Goal: Navigation & Orientation: Find specific page/section

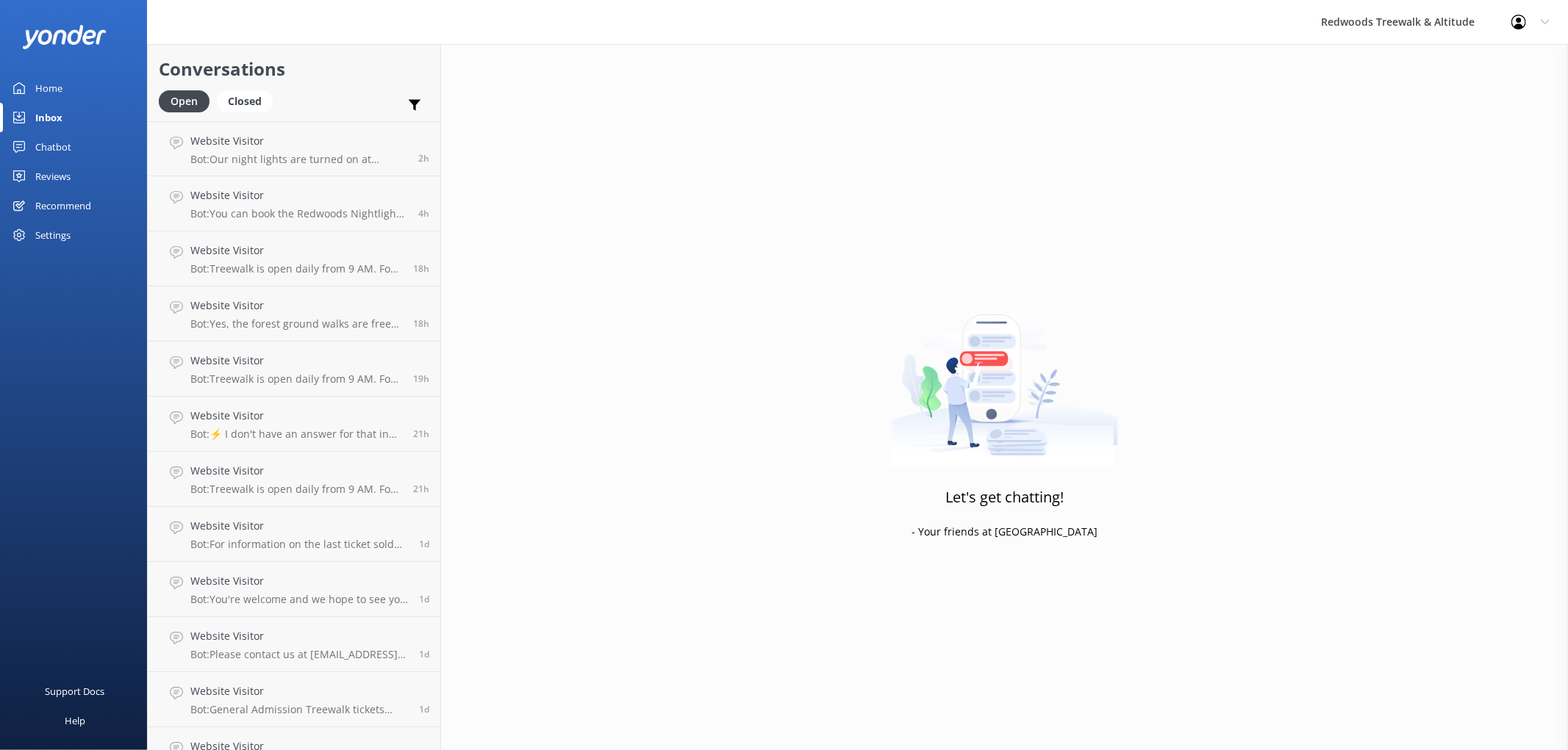
click at [57, 93] on div "Home" at bounding box center [49, 87] width 27 height 29
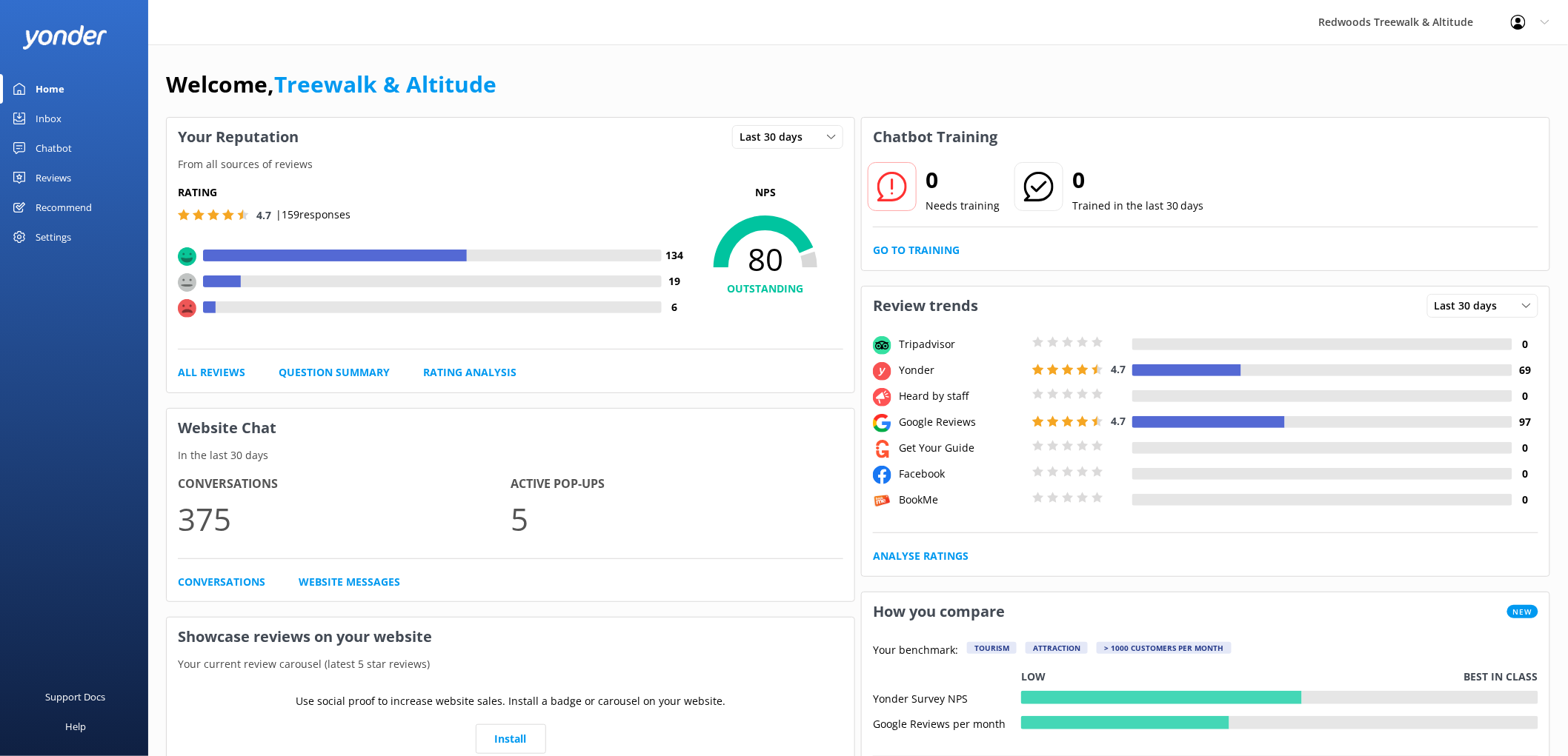
click at [59, 170] on div "Reviews" at bounding box center [53, 177] width 36 height 30
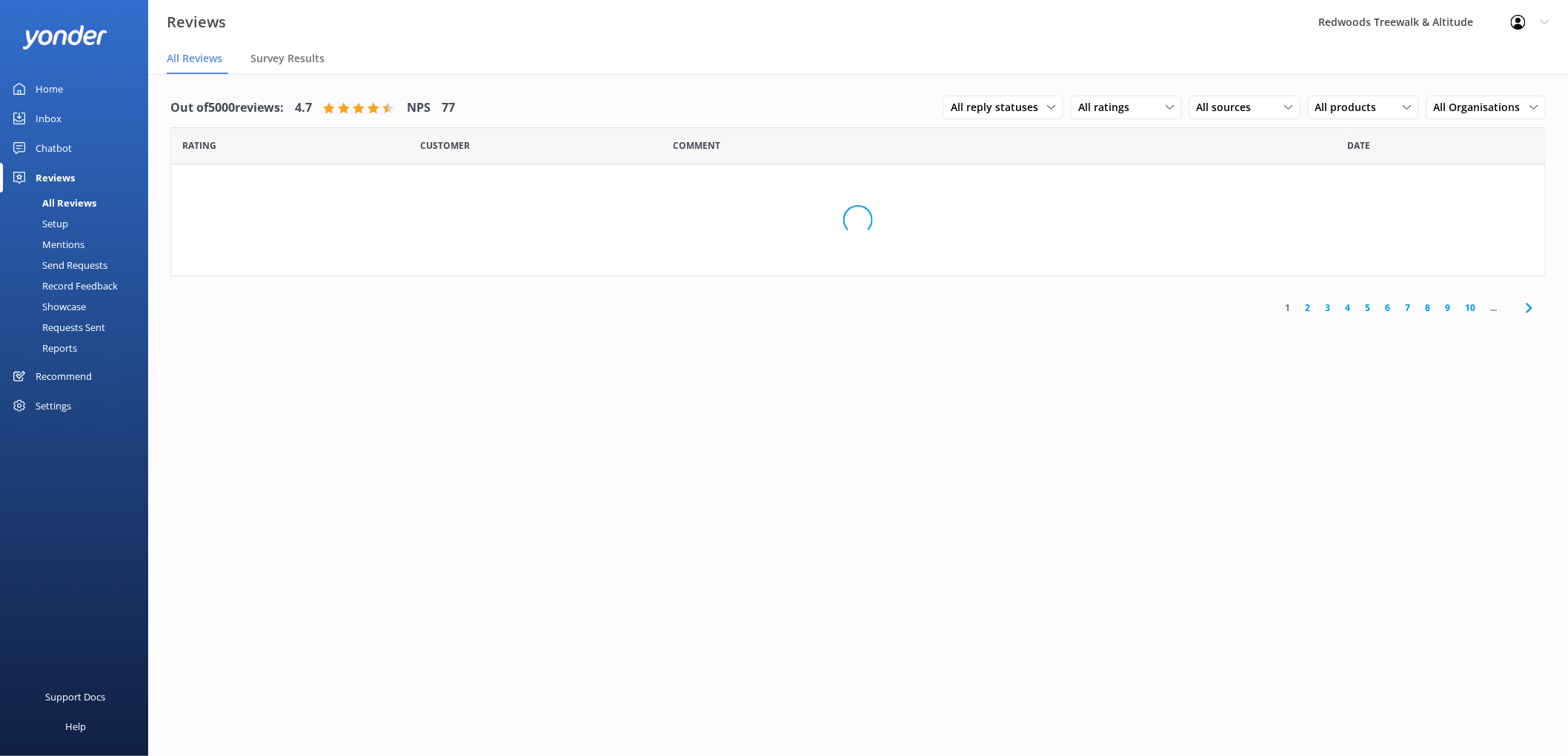
click at [59, 170] on div "Reviews" at bounding box center [55, 177] width 40 height 30
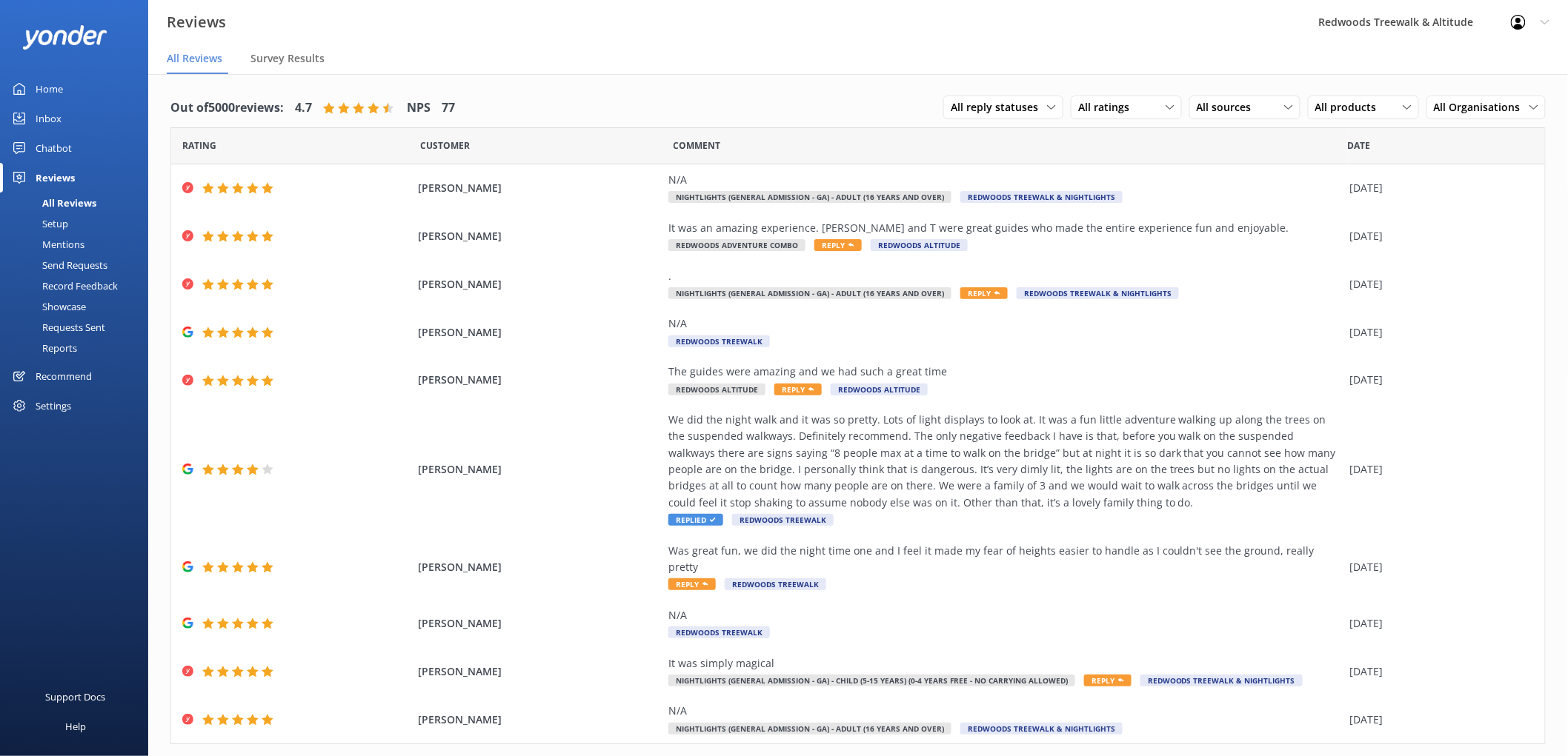
click at [57, 151] on div "Chatbot" at bounding box center [54, 147] width 36 height 30
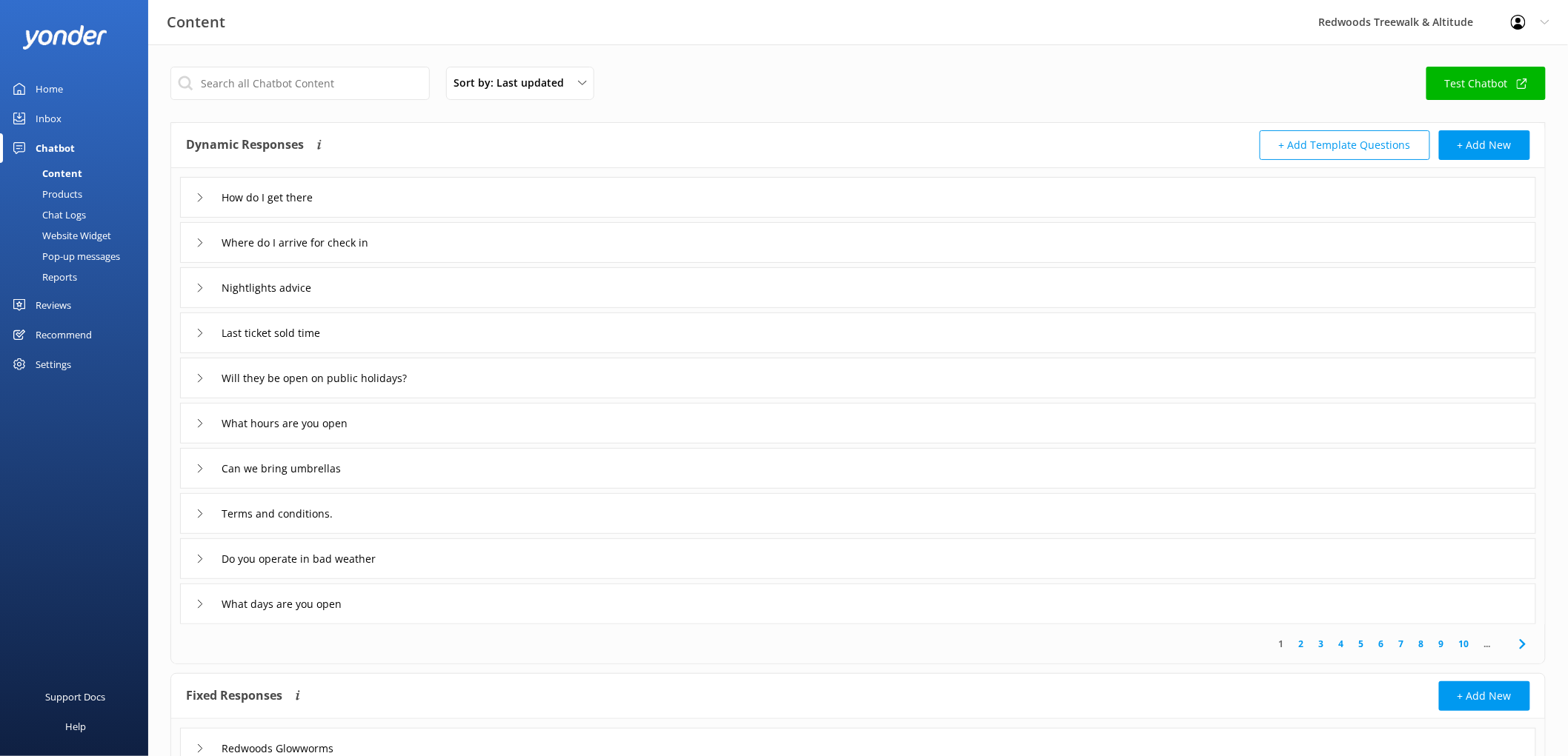
click at [62, 122] on link "Inbox" at bounding box center [74, 118] width 148 height 30
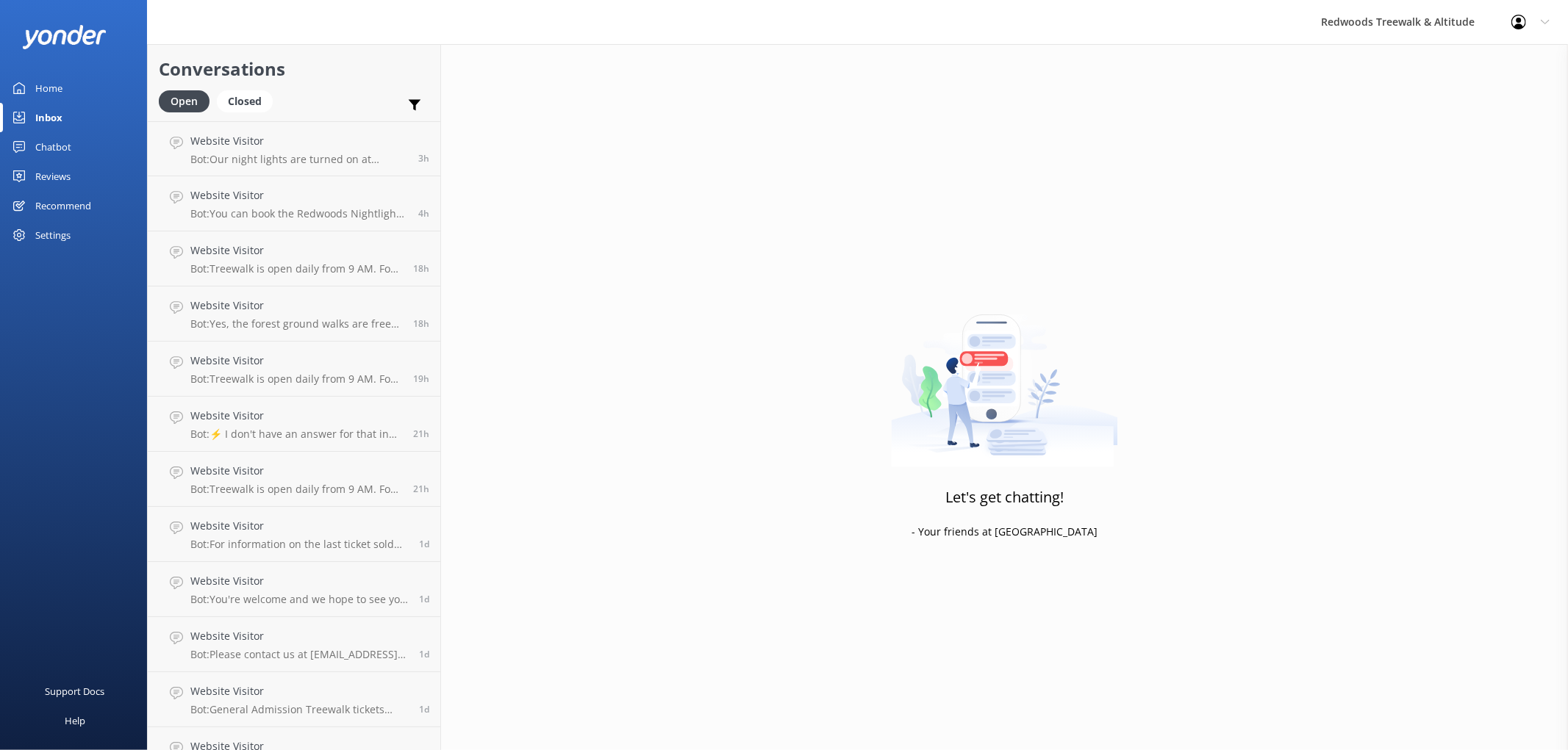
click at [51, 89] on div "Home" at bounding box center [49, 87] width 27 height 29
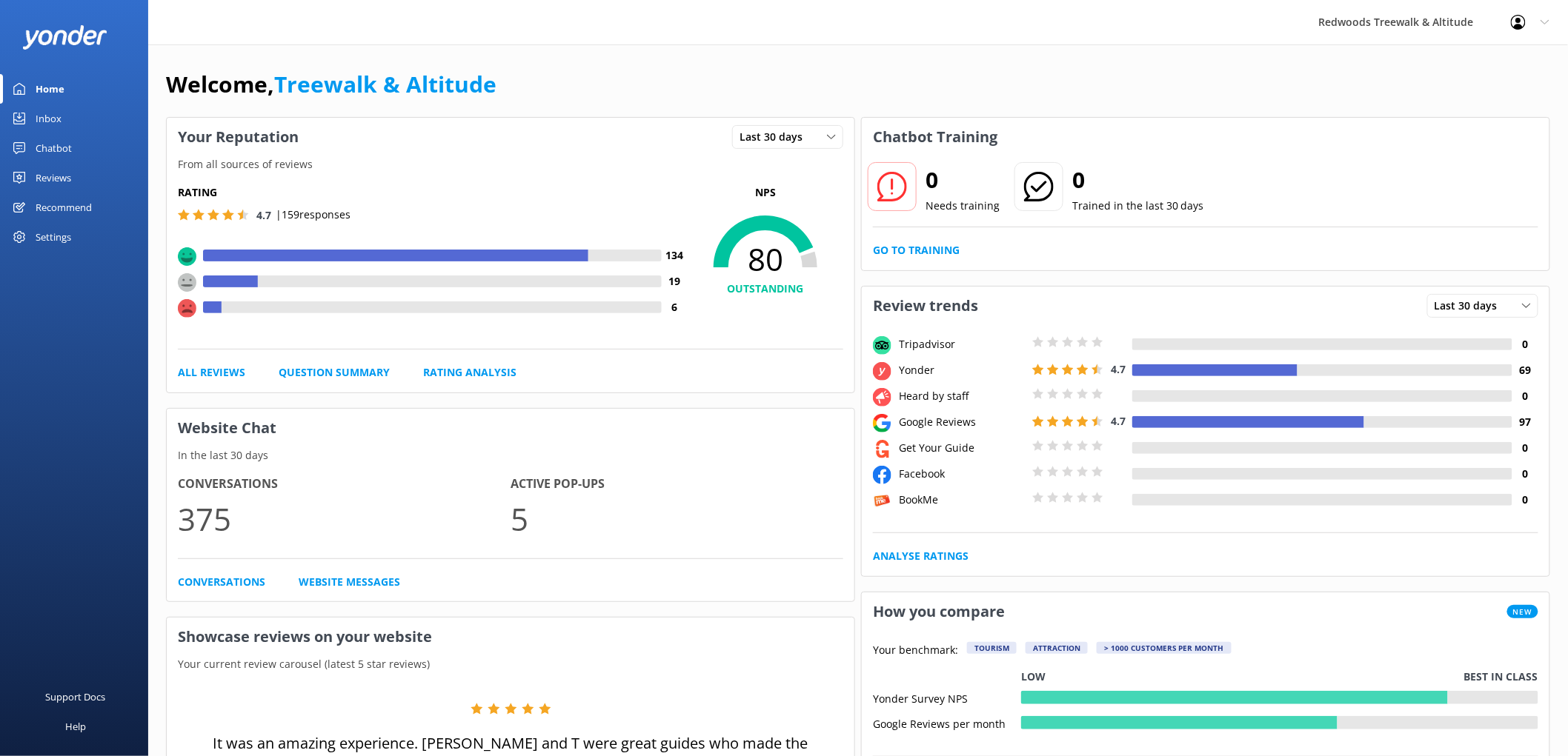
click at [52, 90] on div "Home" at bounding box center [50, 88] width 29 height 30
click at [53, 179] on div "Reviews" at bounding box center [53, 177] width 36 height 30
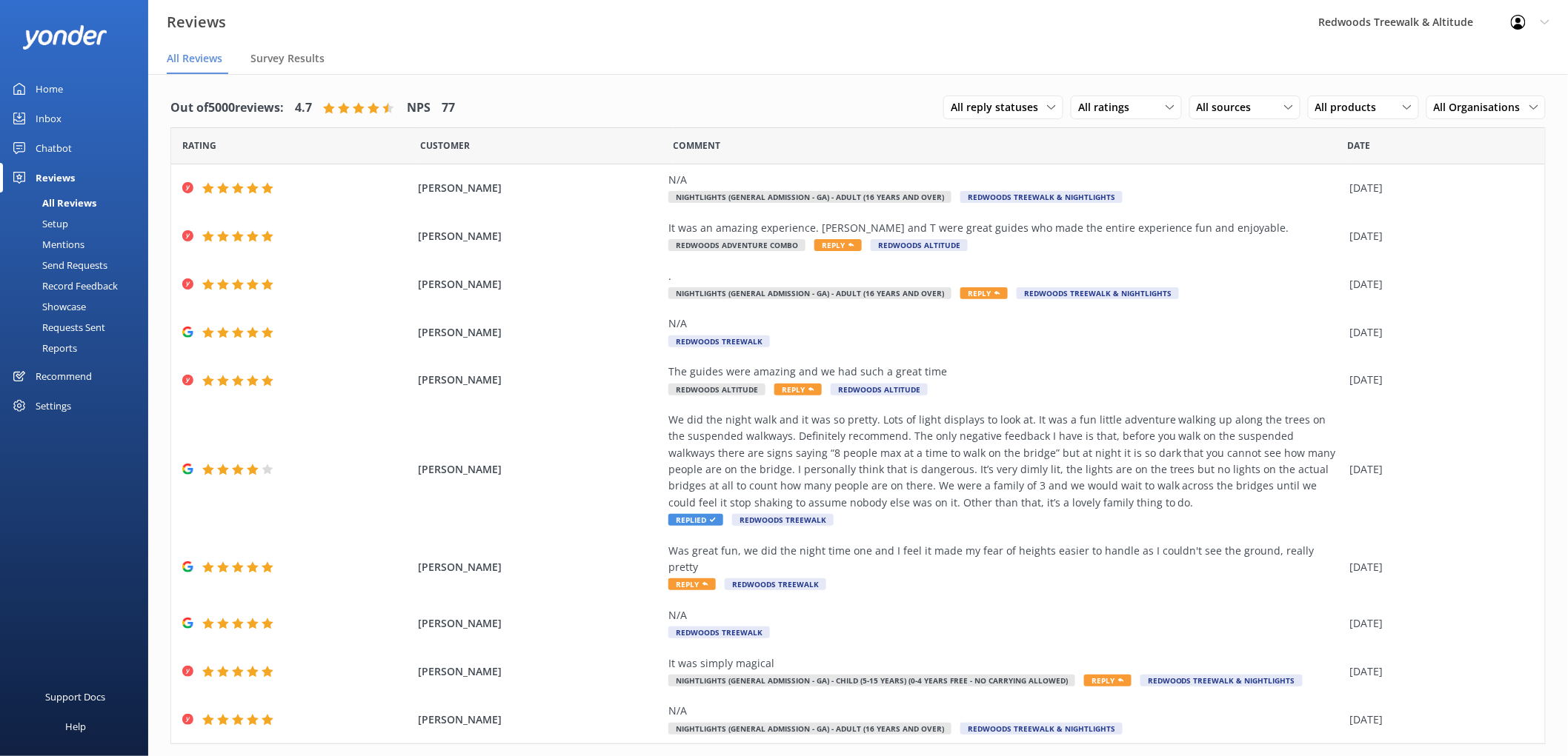
click at [60, 114] on div "Inbox" at bounding box center [49, 118] width 26 height 30
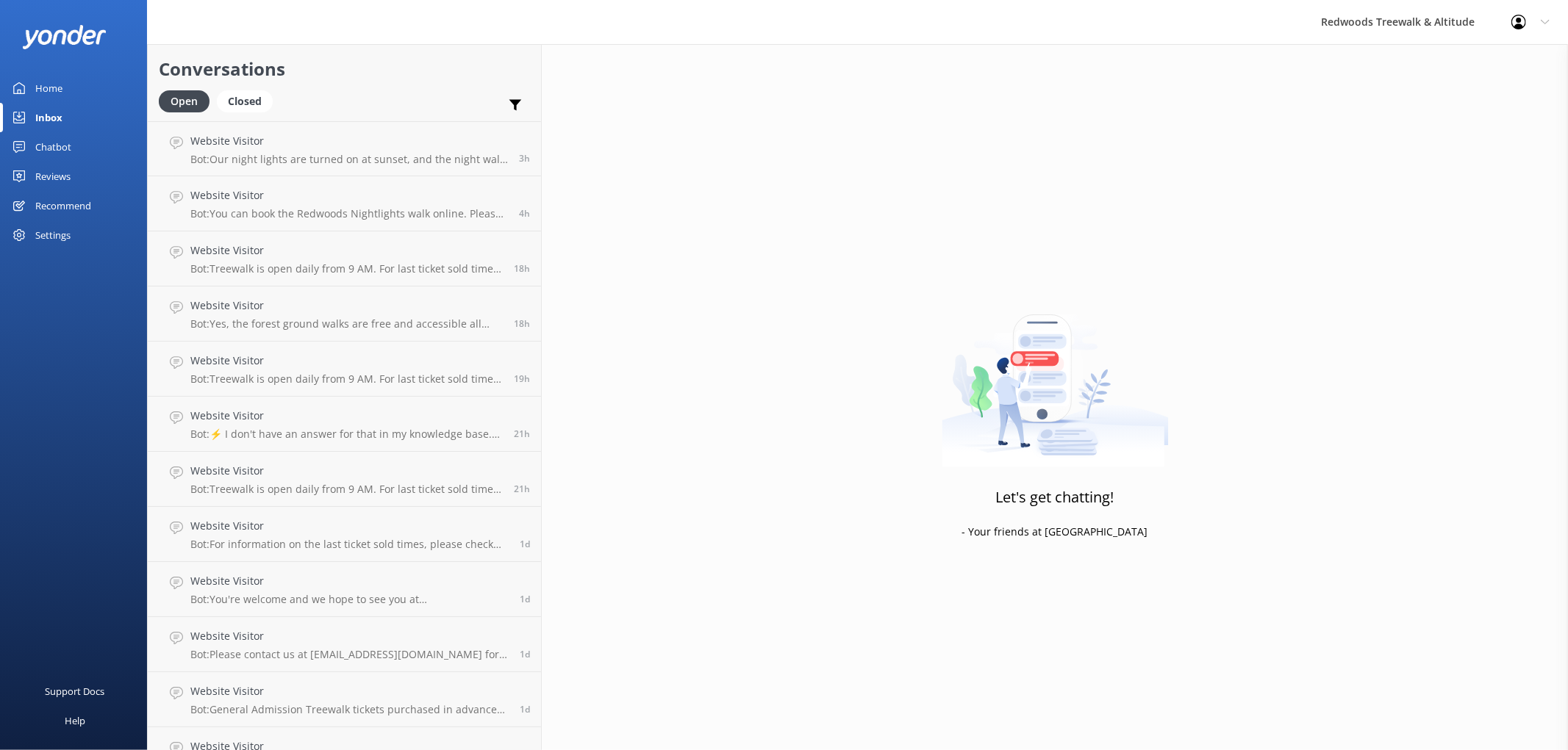
click at [56, 125] on div "Inbox" at bounding box center [49, 117] width 27 height 29
click at [60, 182] on div "Reviews" at bounding box center [53, 176] width 35 height 29
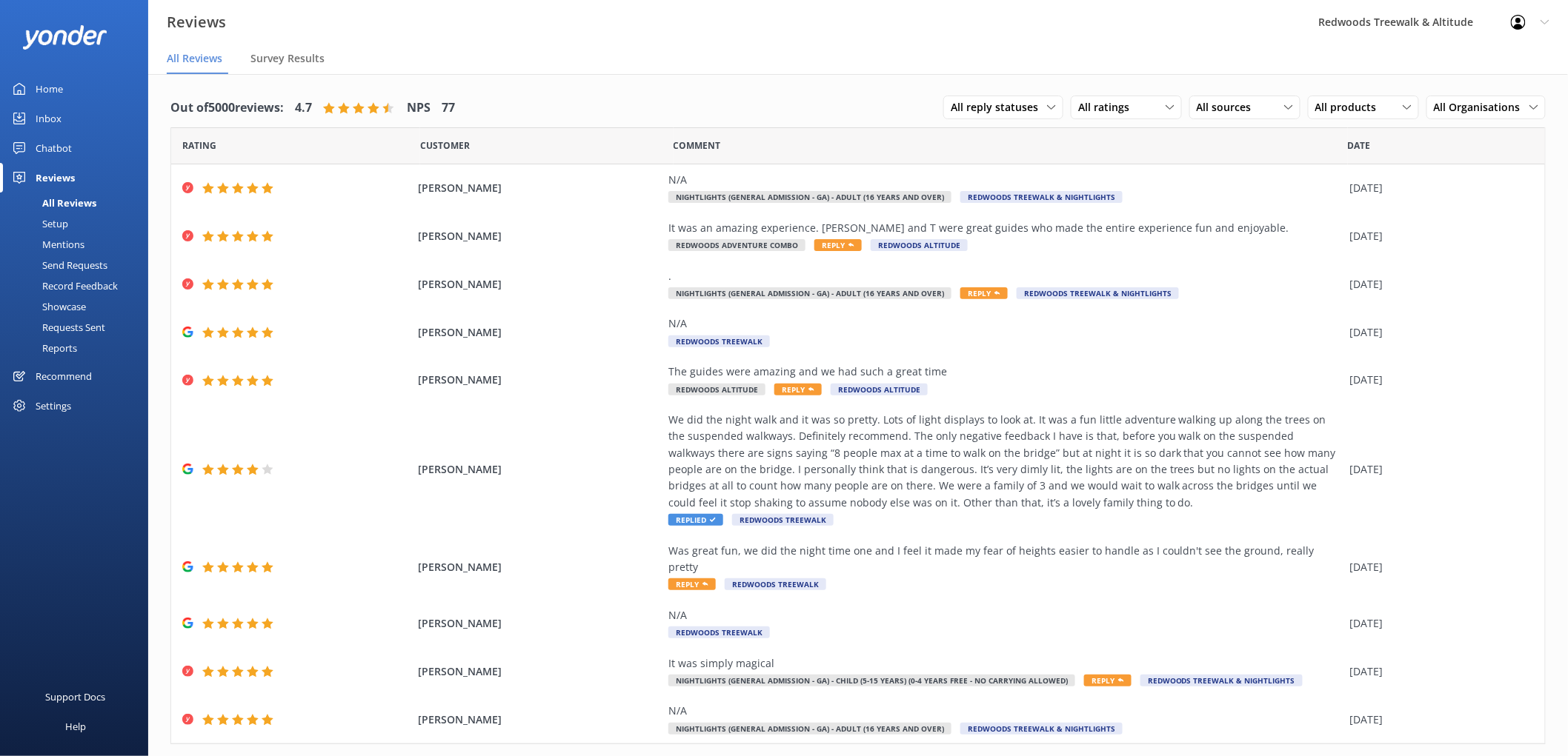
click at [60, 183] on div "Reviews" at bounding box center [55, 177] width 40 height 30
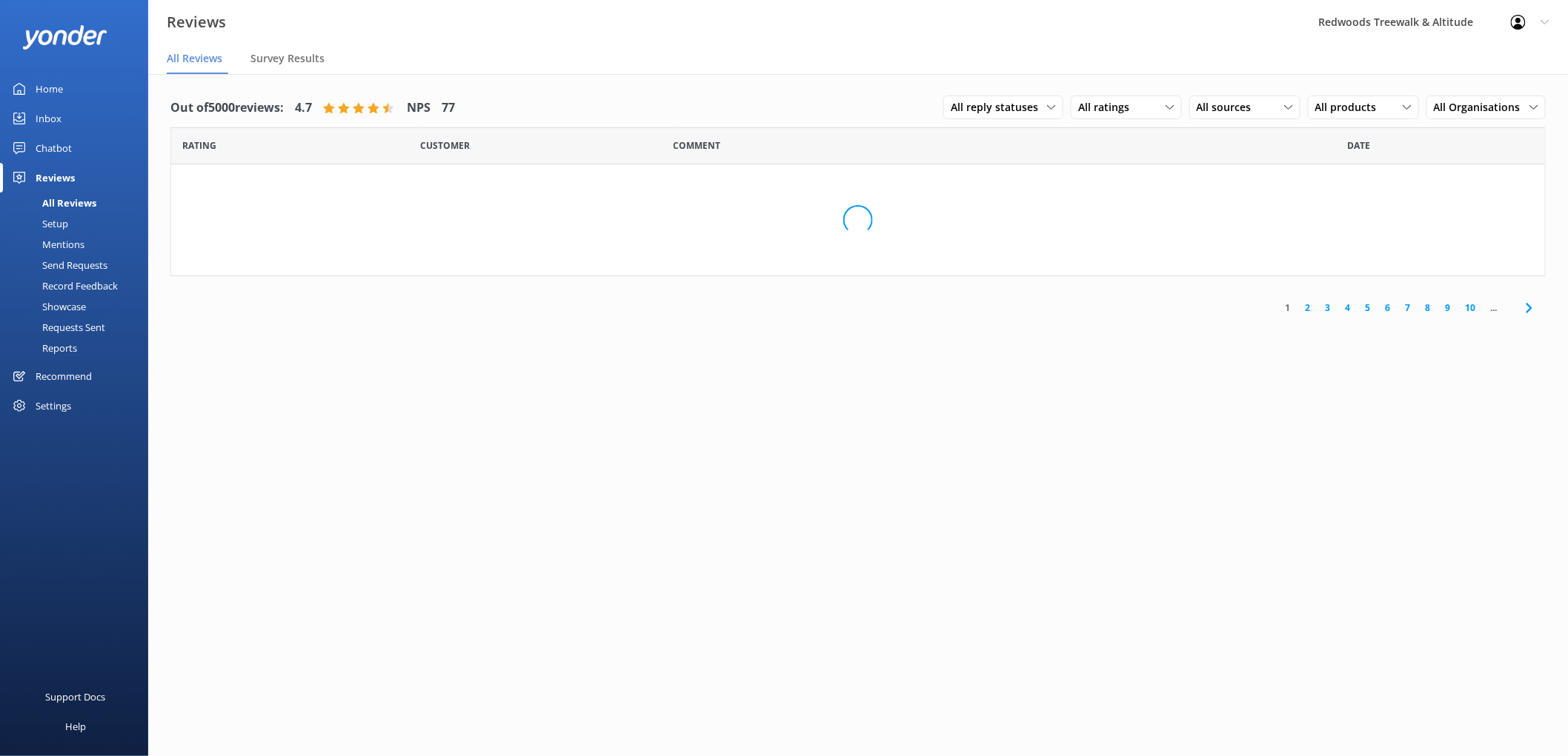
click at [60, 183] on div "Reviews" at bounding box center [55, 177] width 40 height 30
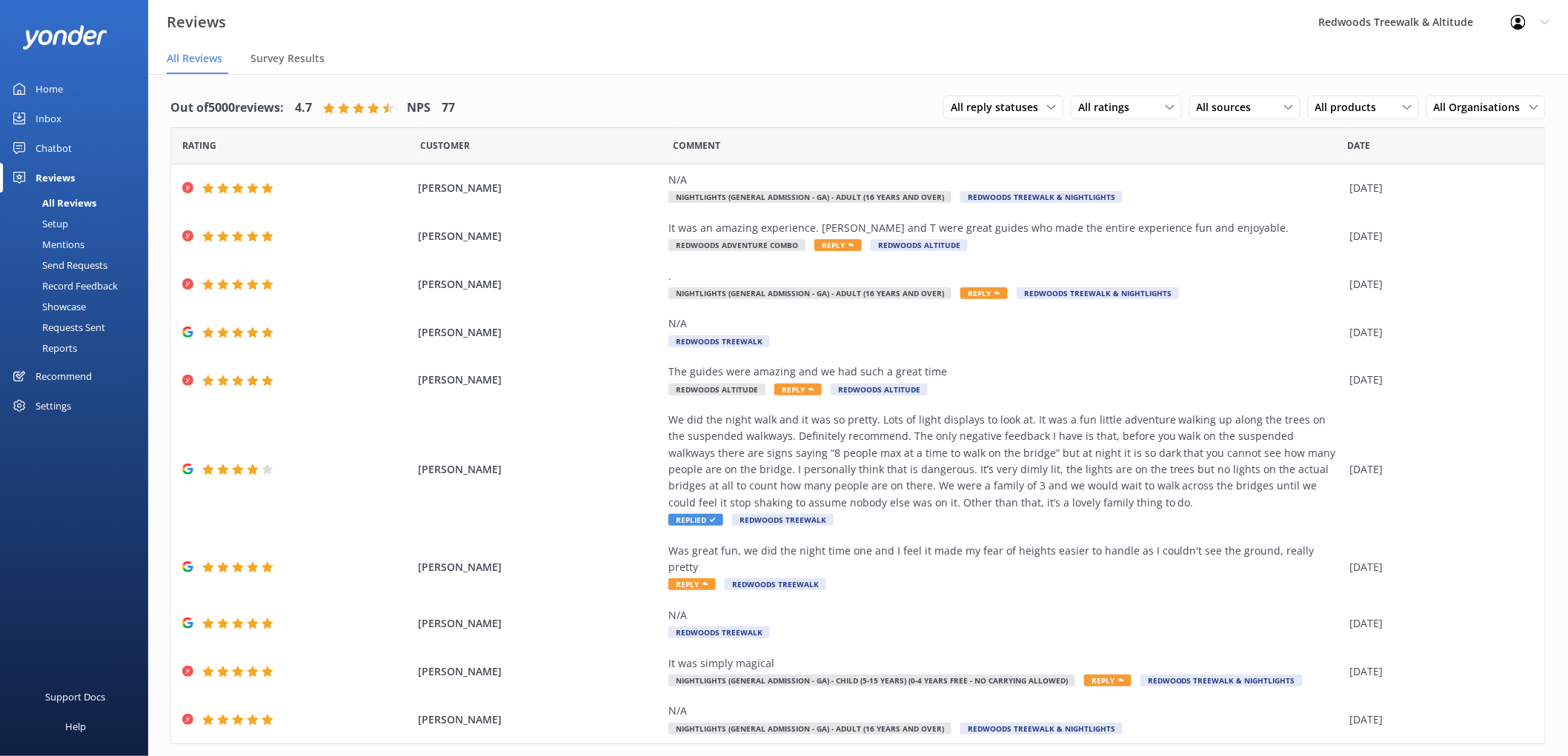
click at [108, 106] on link "Inbox" at bounding box center [74, 118] width 148 height 30
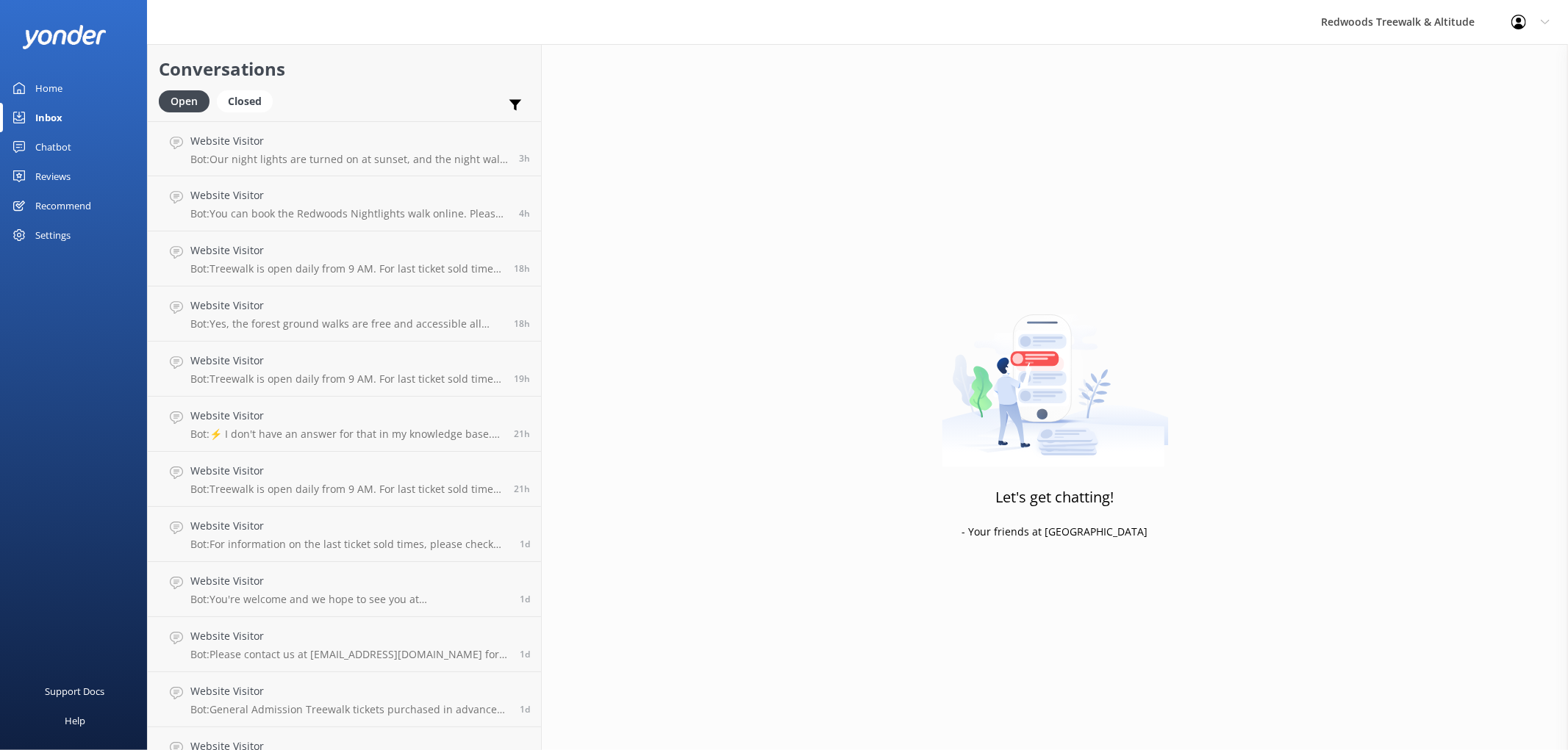
click at [56, 174] on div "Reviews" at bounding box center [53, 176] width 35 height 29
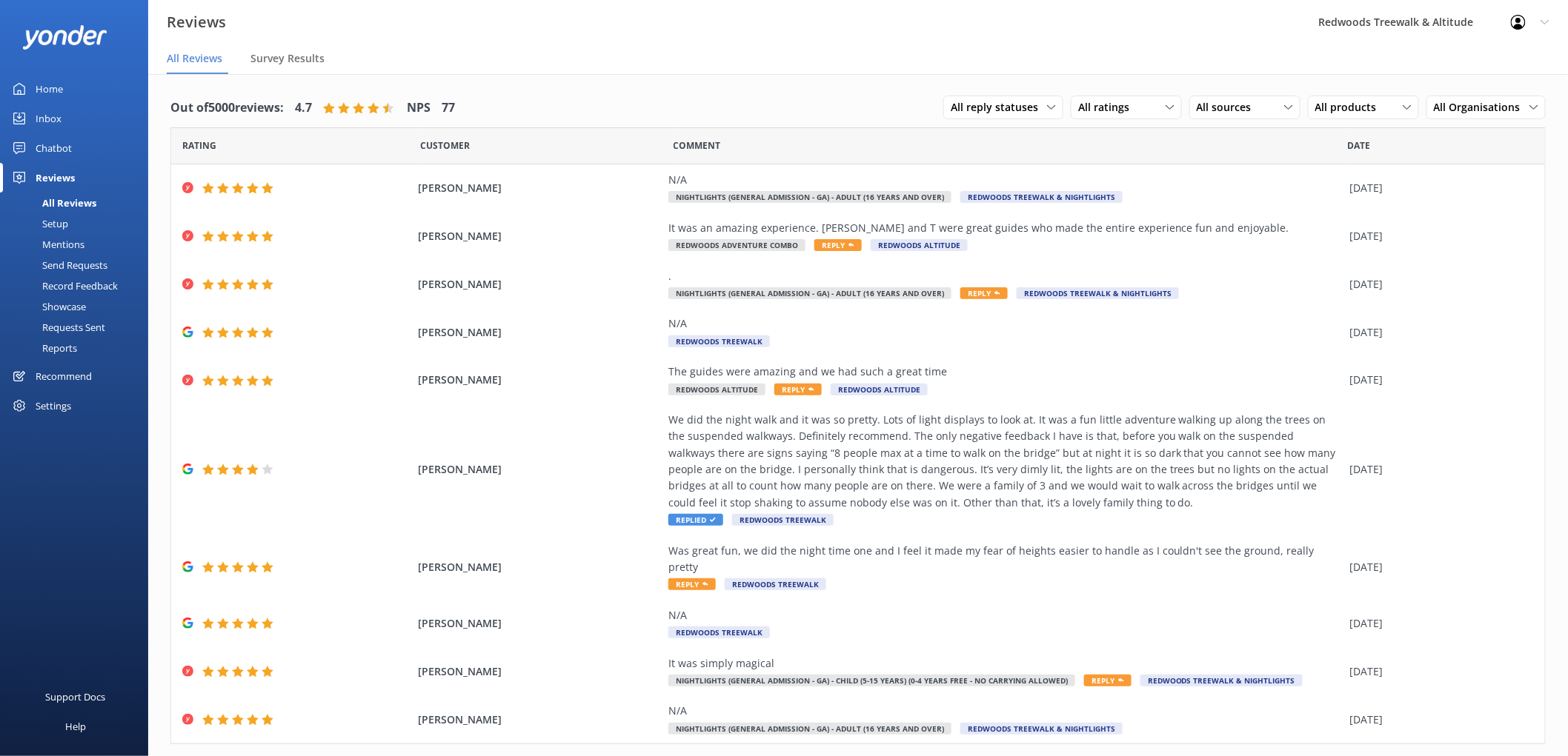
click at [60, 68] on div at bounding box center [74, 36] width 148 height 74
click at [39, 77] on div "Home" at bounding box center [49, 88] width 27 height 30
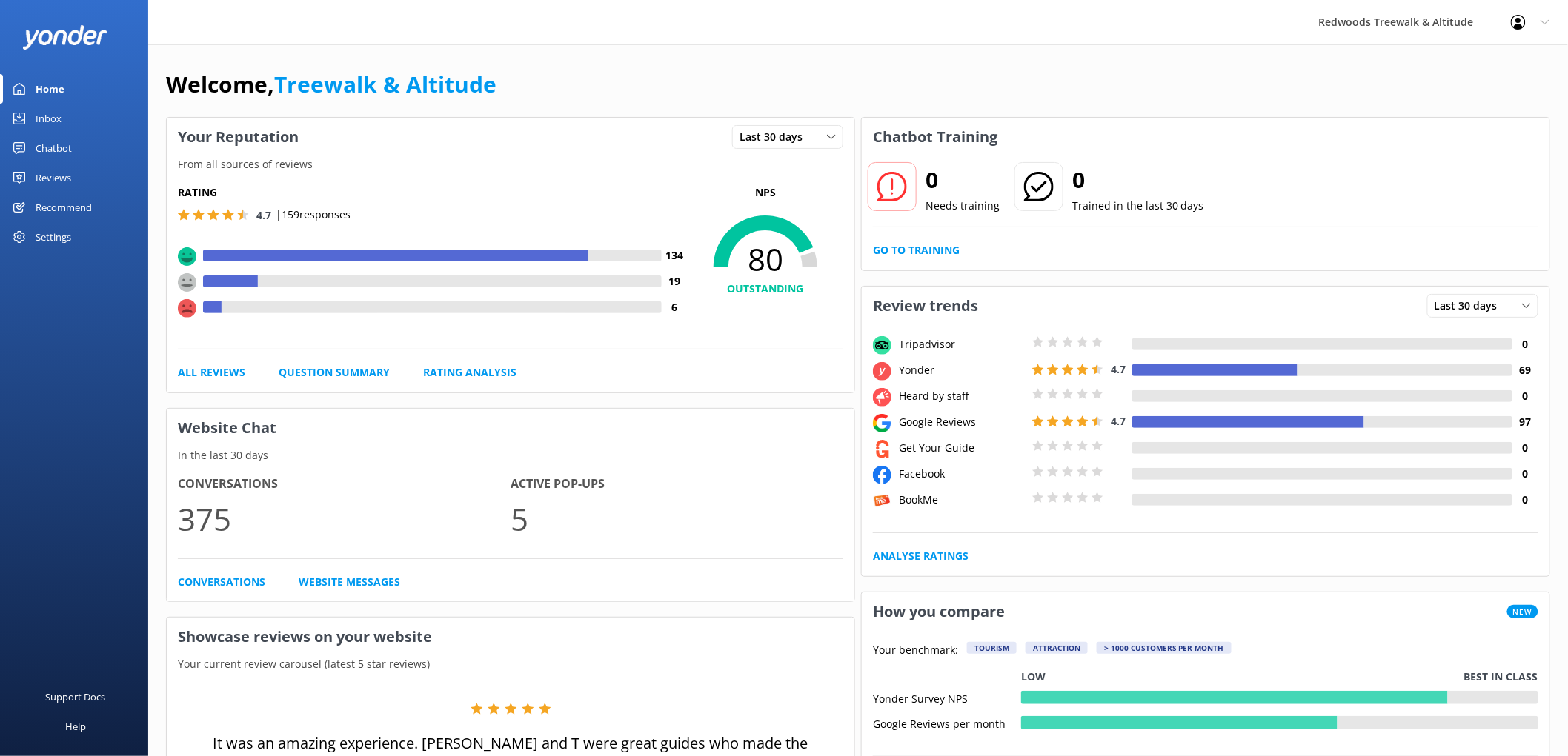
click at [65, 173] on div "Reviews" at bounding box center [53, 177] width 36 height 30
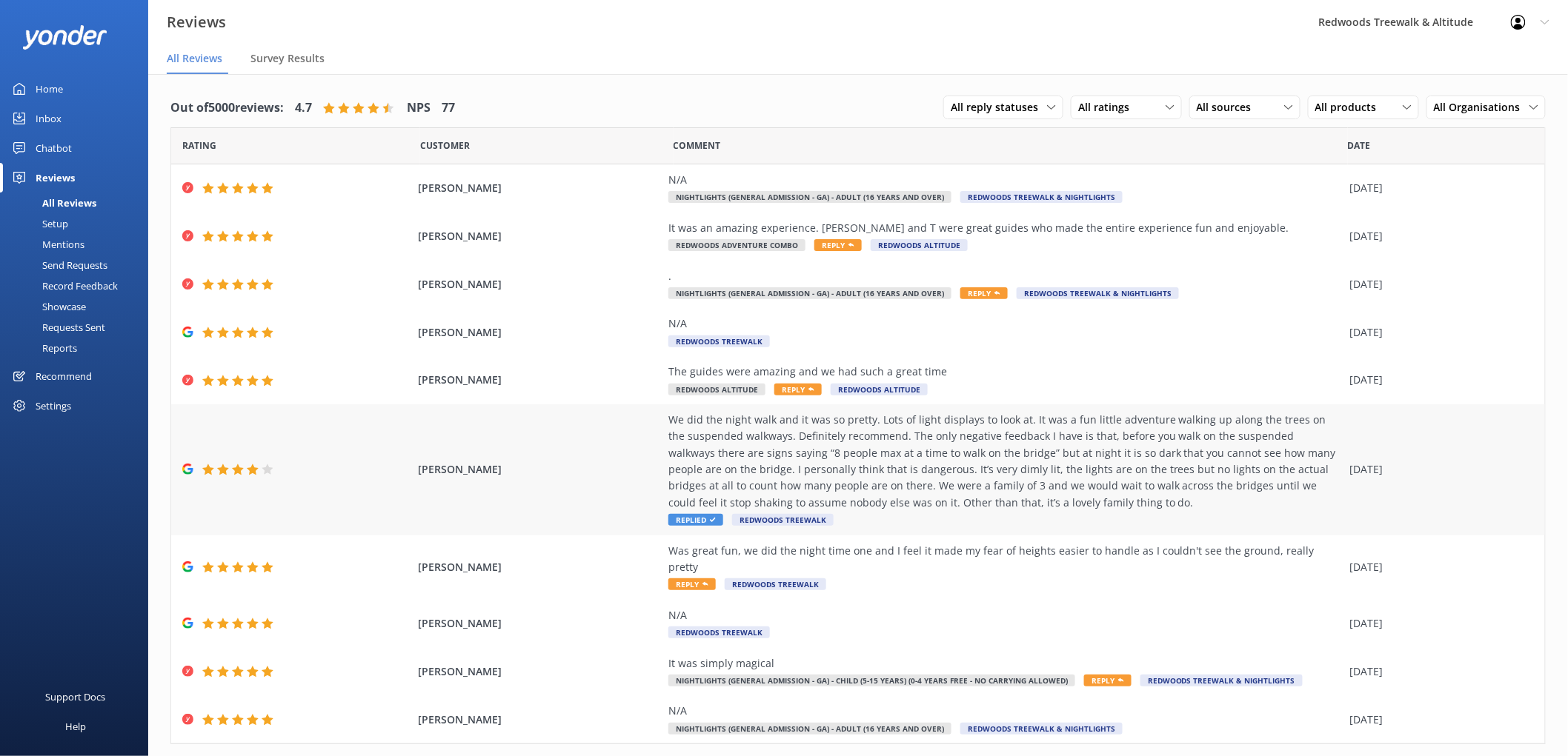
scroll to position [19, 0]
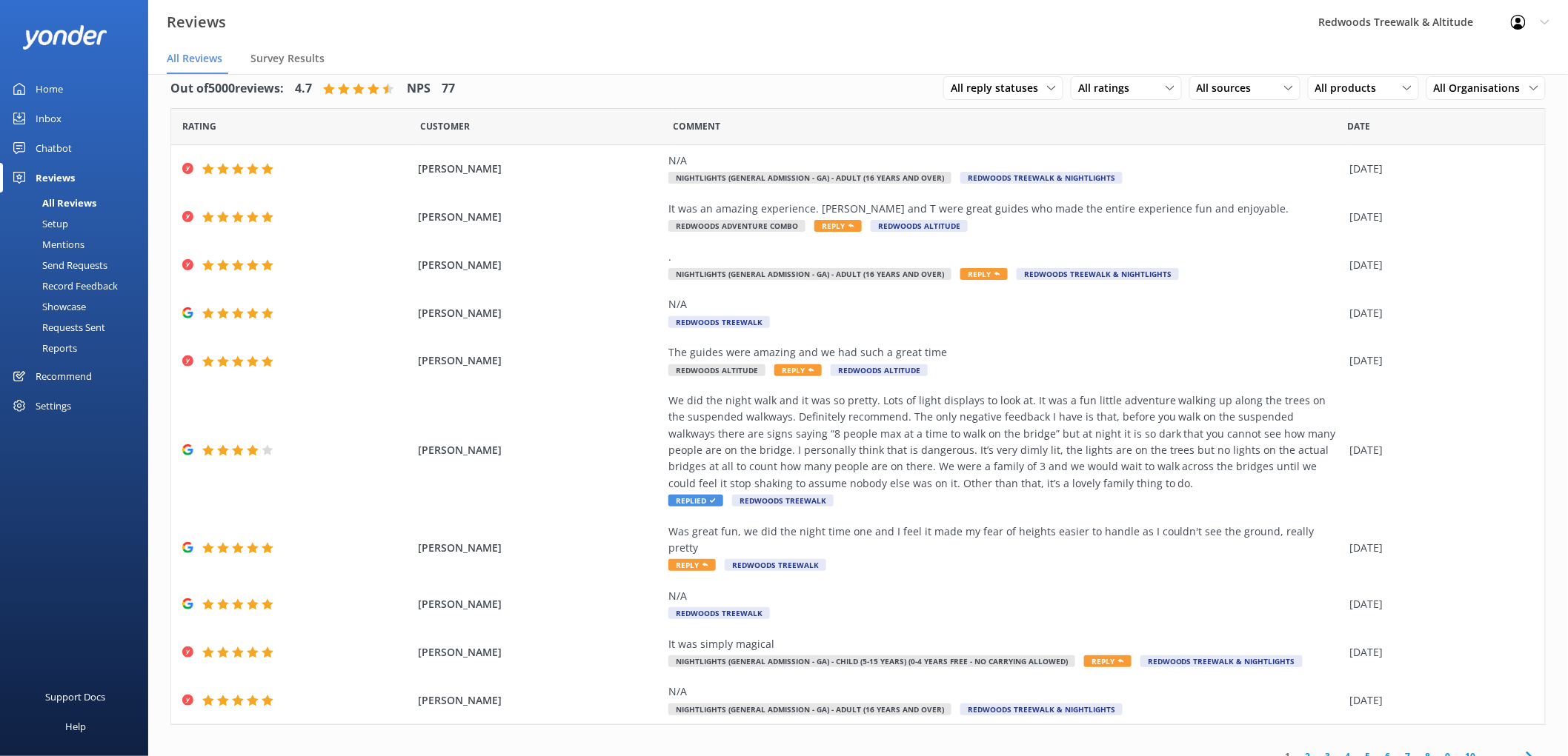
click at [58, 115] on div "Inbox" at bounding box center [49, 118] width 26 height 30
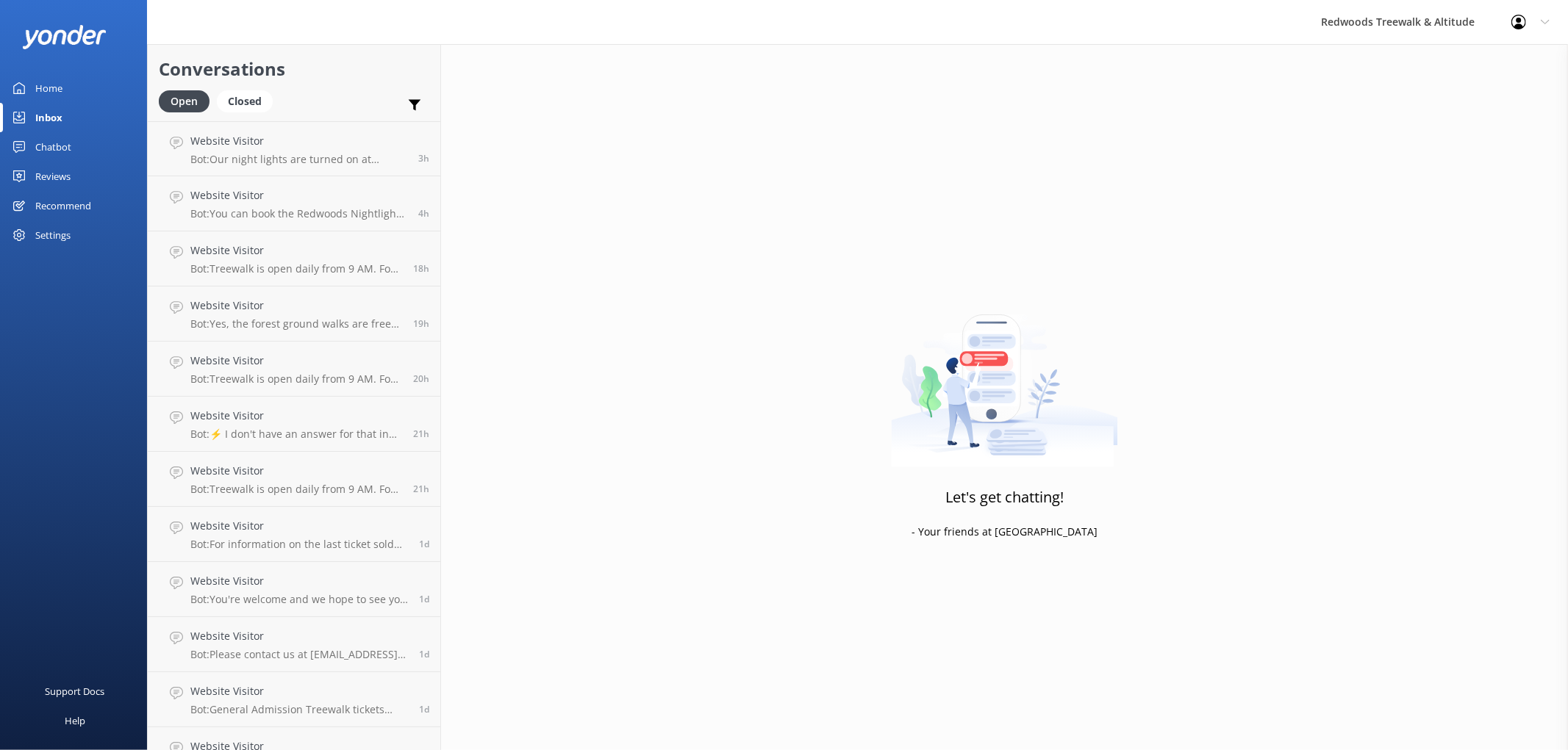
click at [59, 178] on div "Reviews" at bounding box center [53, 176] width 35 height 29
